Goal: Navigation & Orientation: Find specific page/section

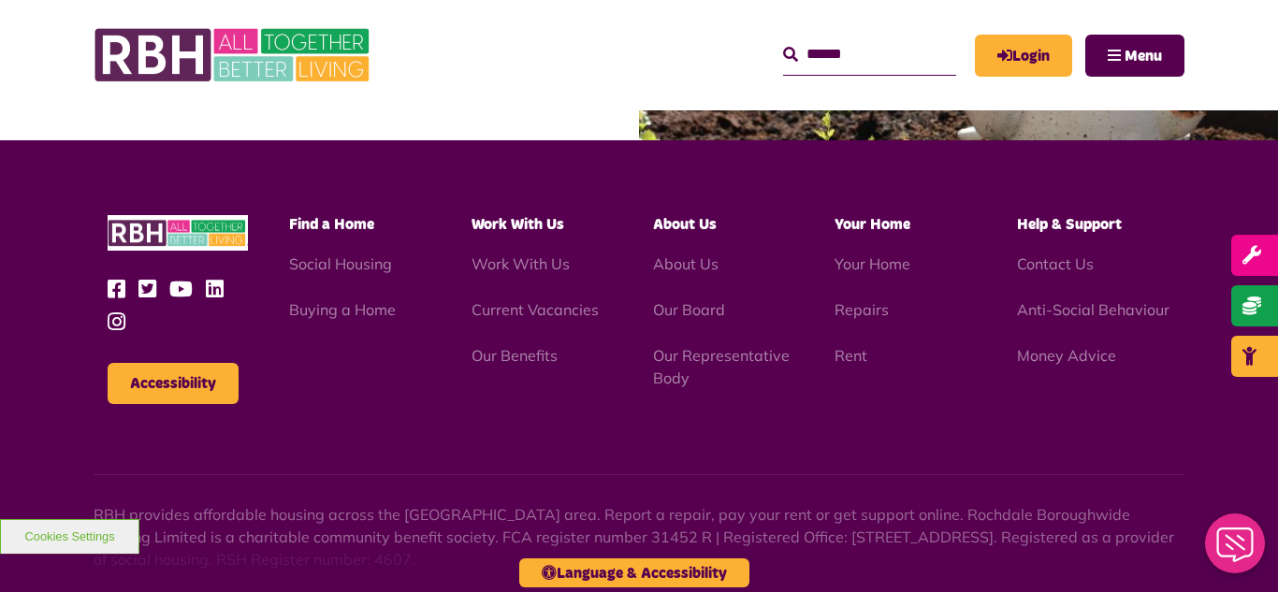
scroll to position [3097, 0]
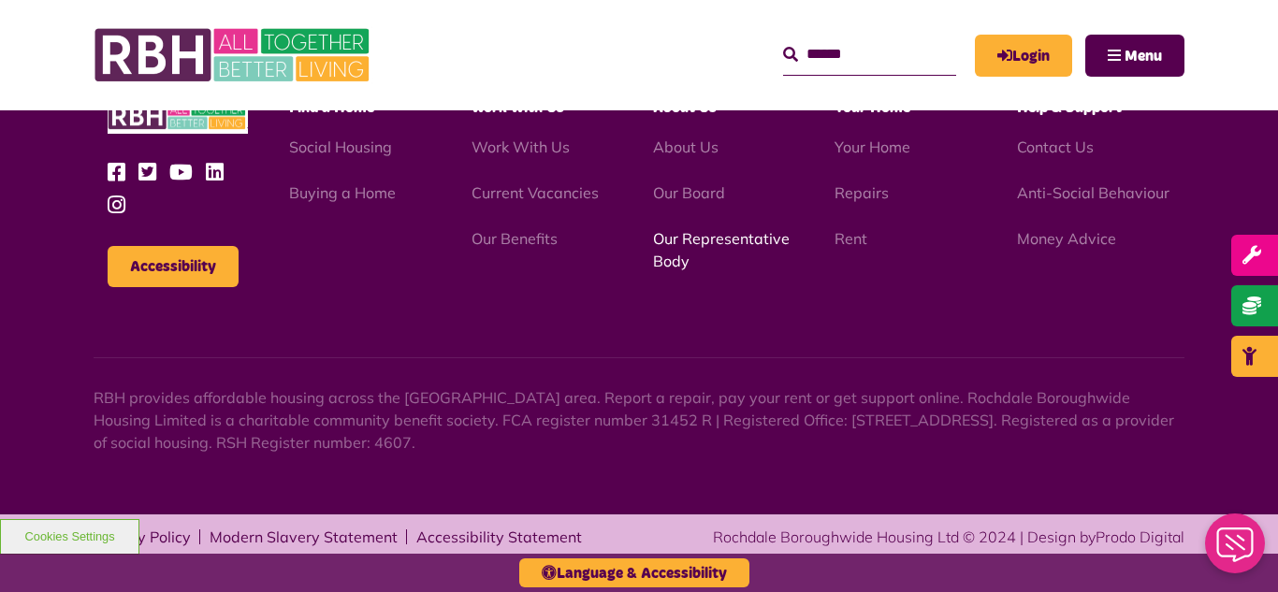
click at [703, 236] on link "Our Representative Body" at bounding box center [721, 249] width 137 height 41
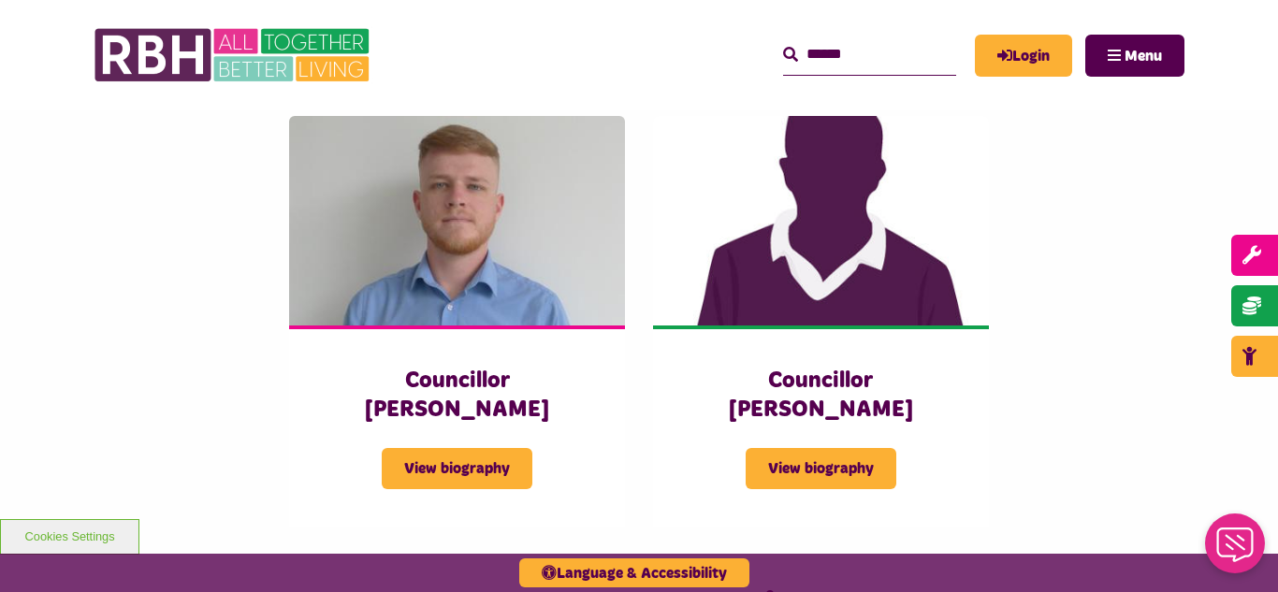
scroll to position [4153, 0]
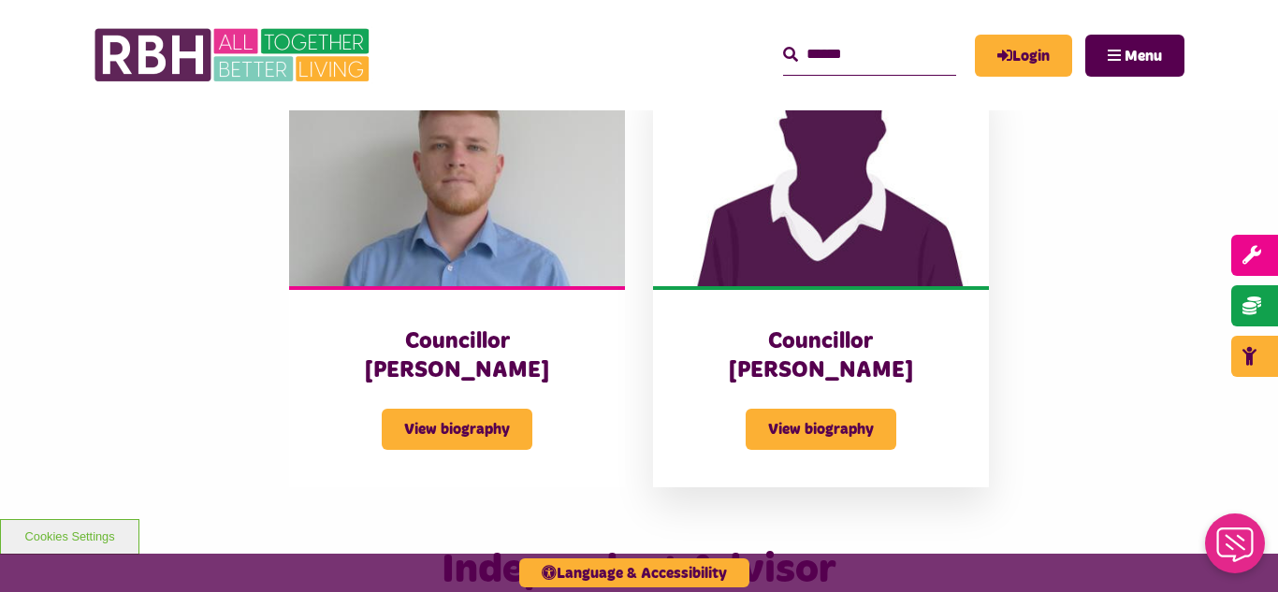
click at [814, 172] on img at bounding box center [821, 182] width 336 height 210
